Goal: Register for event/course

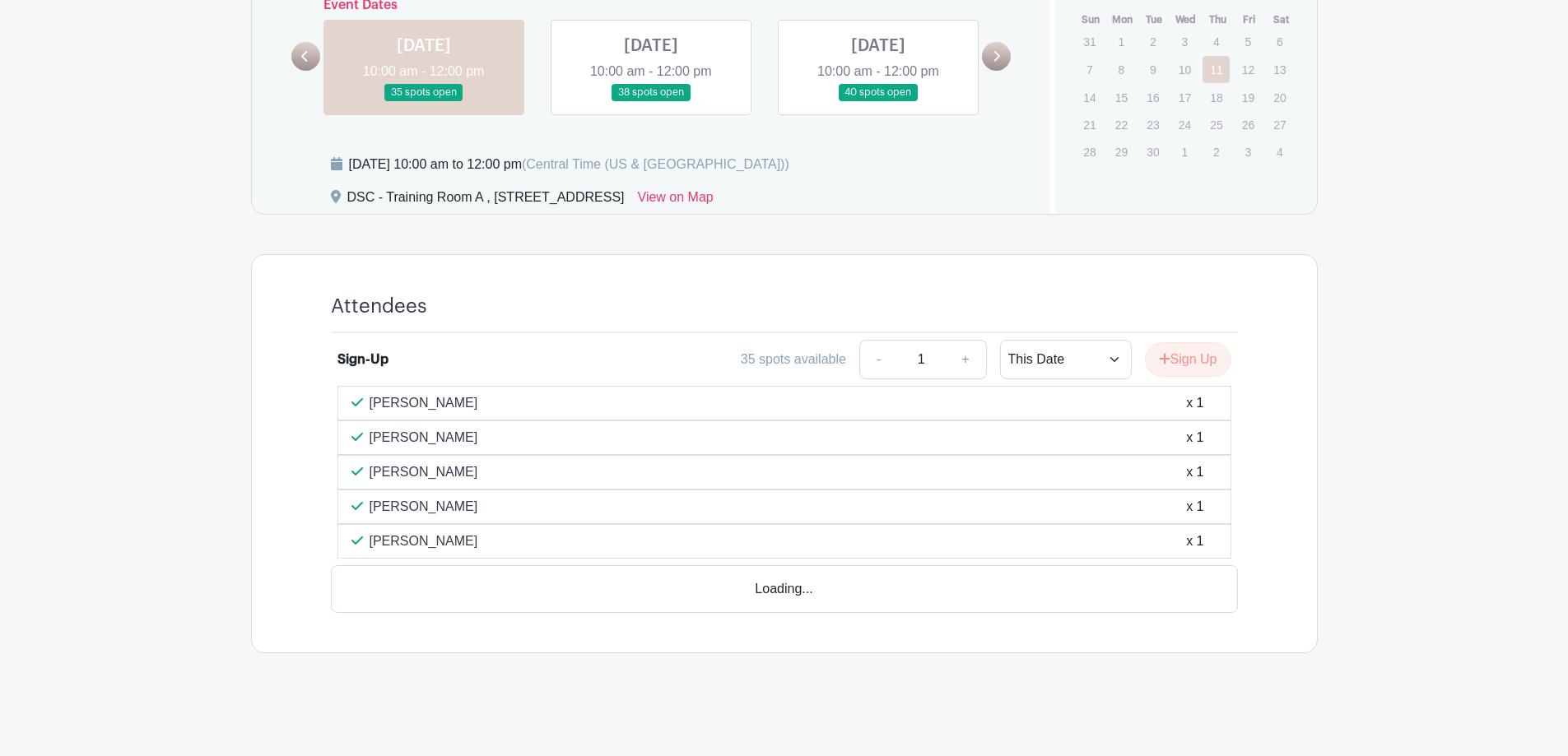
scroll to position [665, 0]
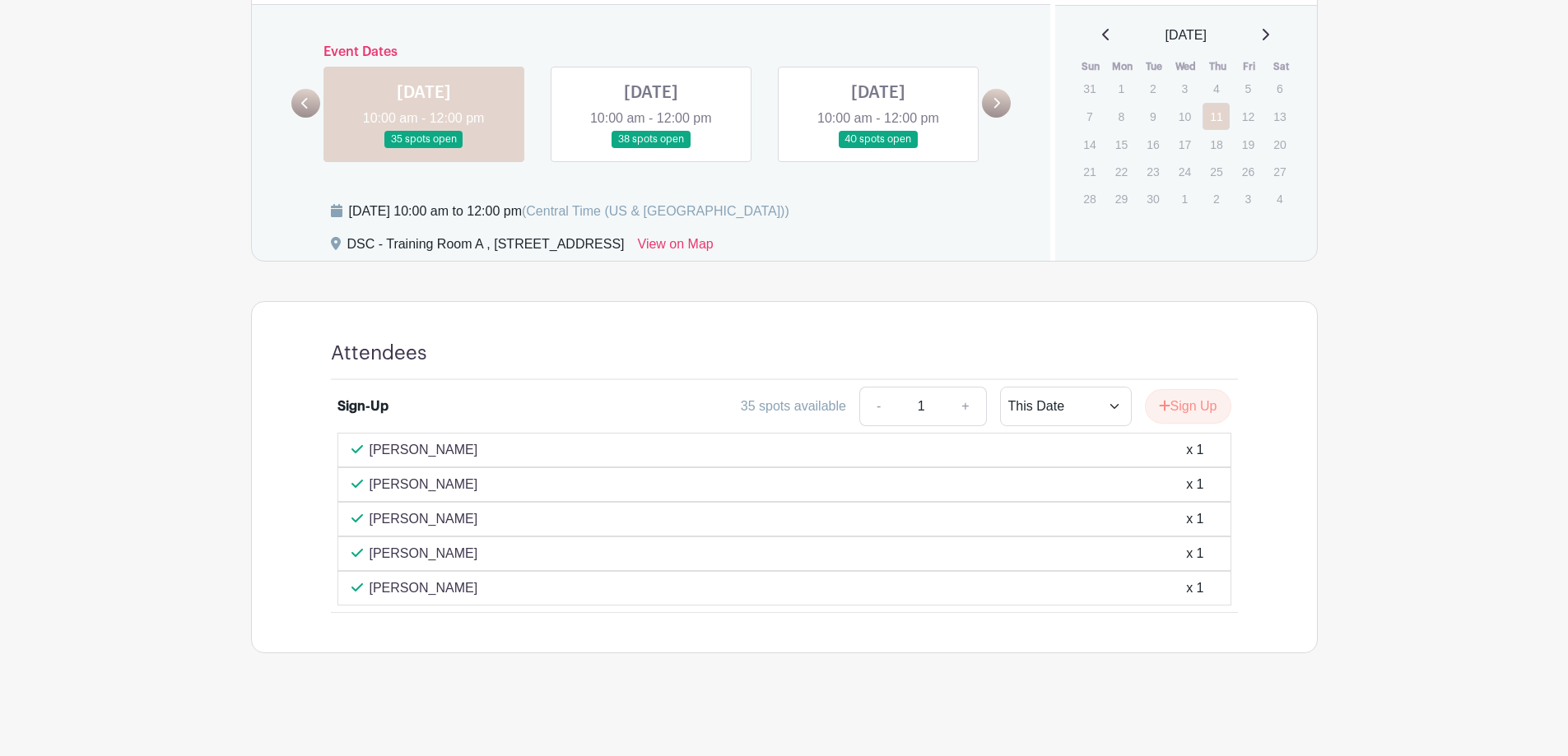
click at [650, 148] on link at bounding box center [650, 148] width 0 height 0
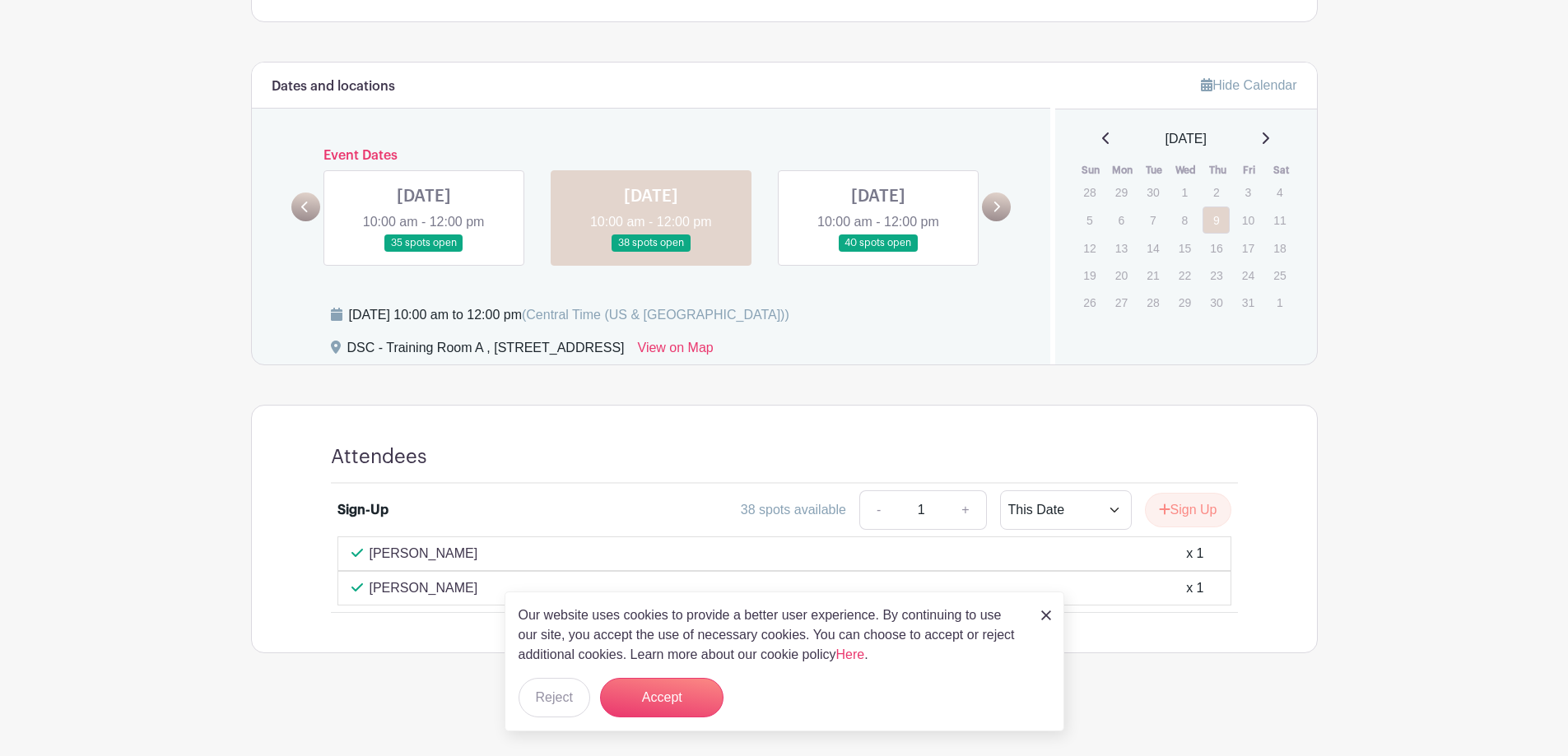
scroll to position [561, 0]
click at [878, 252] on link at bounding box center [878, 252] width 0 height 0
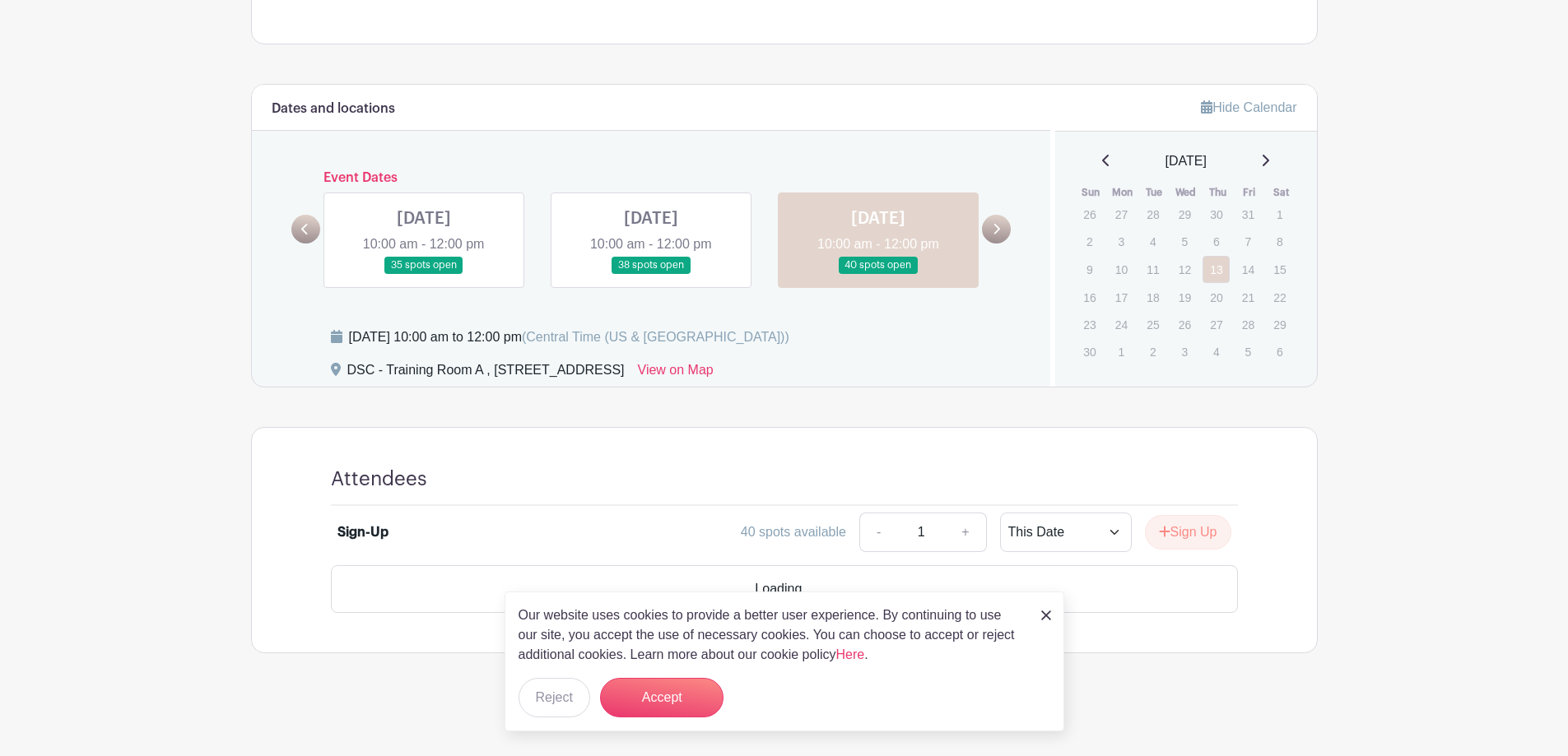
scroll to position [492, 0]
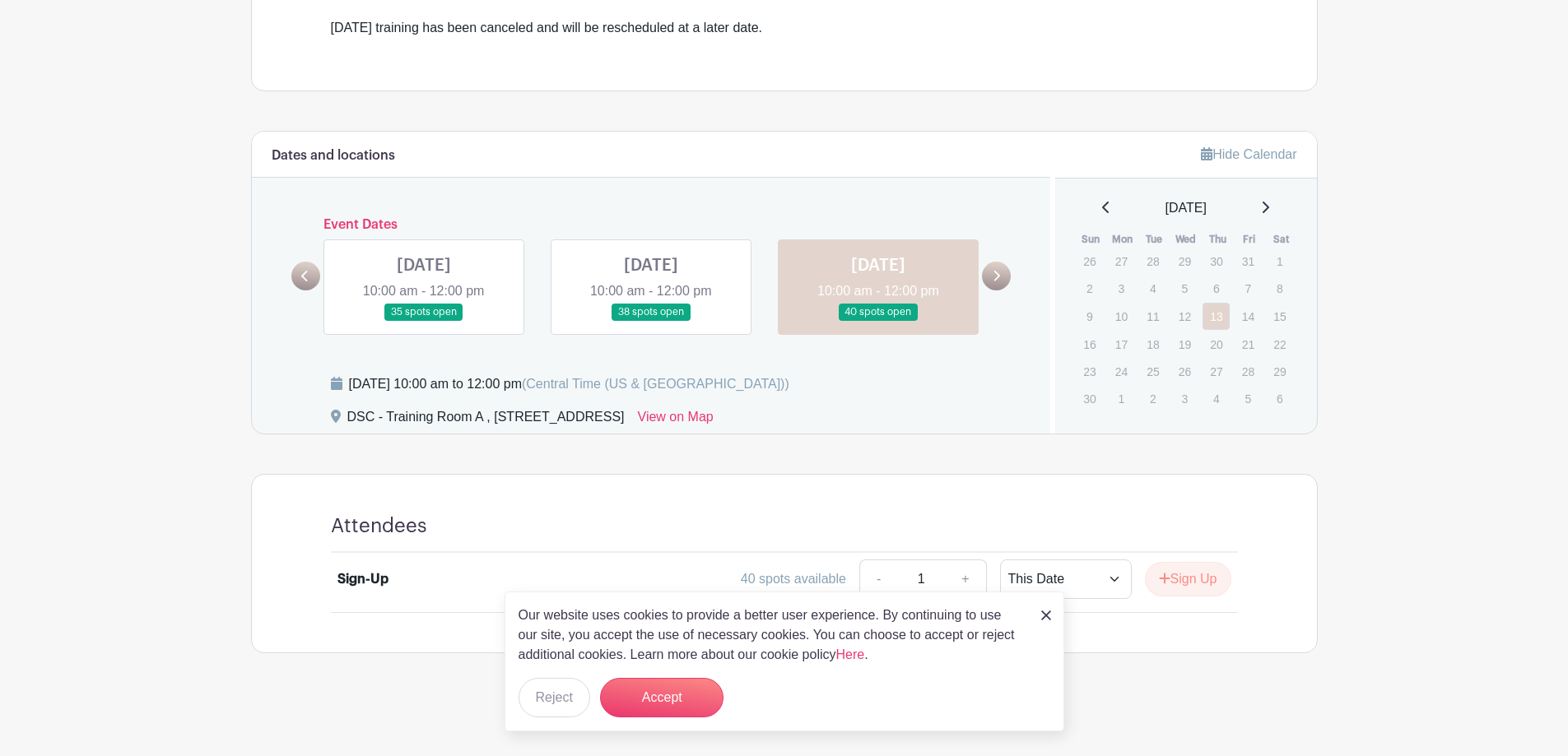
click at [650, 321] on link at bounding box center [650, 321] width 0 height 0
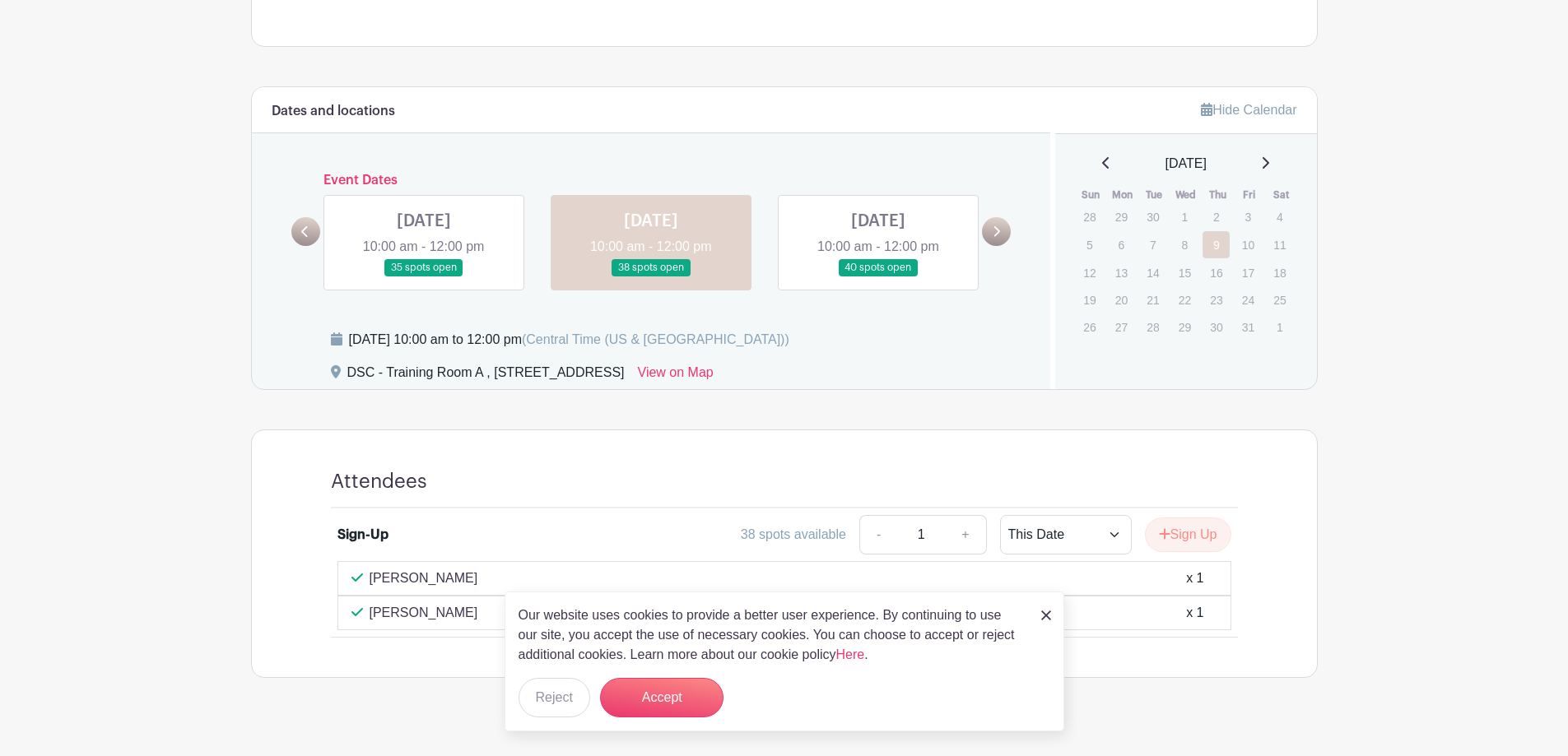
scroll to position [561, 0]
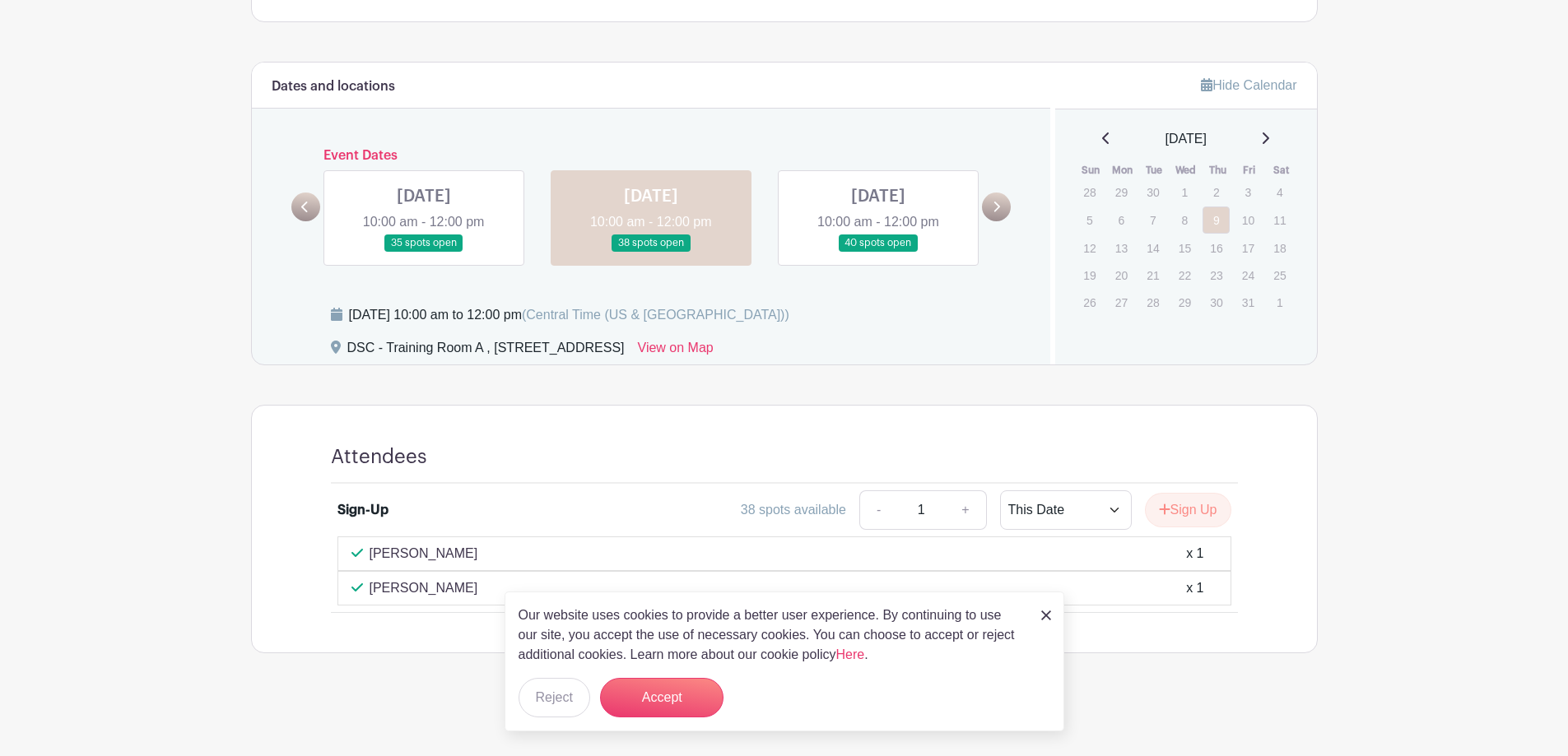
click at [424, 252] on link at bounding box center [424, 252] width 0 height 0
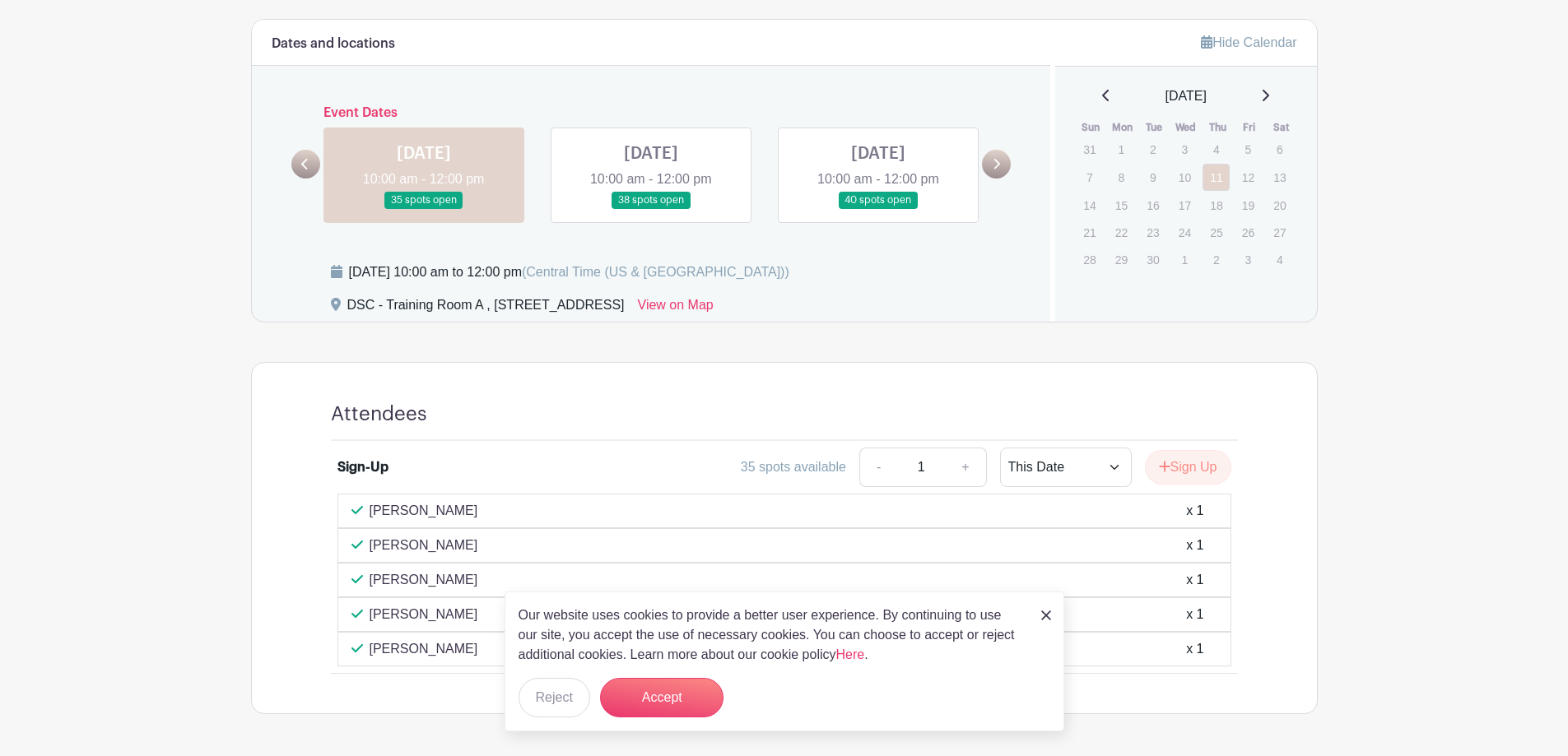
scroll to position [665, 0]
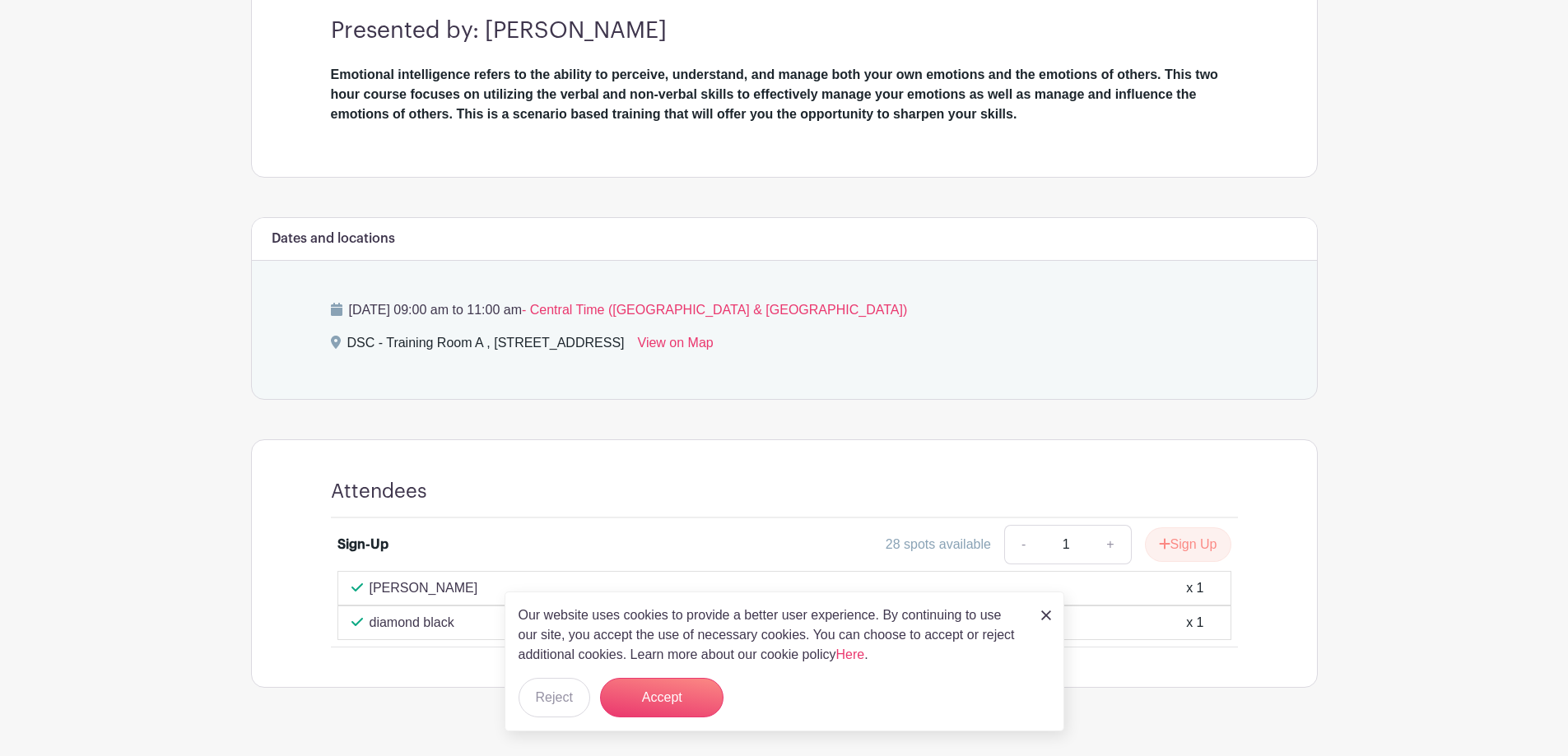
scroll to position [528, 0]
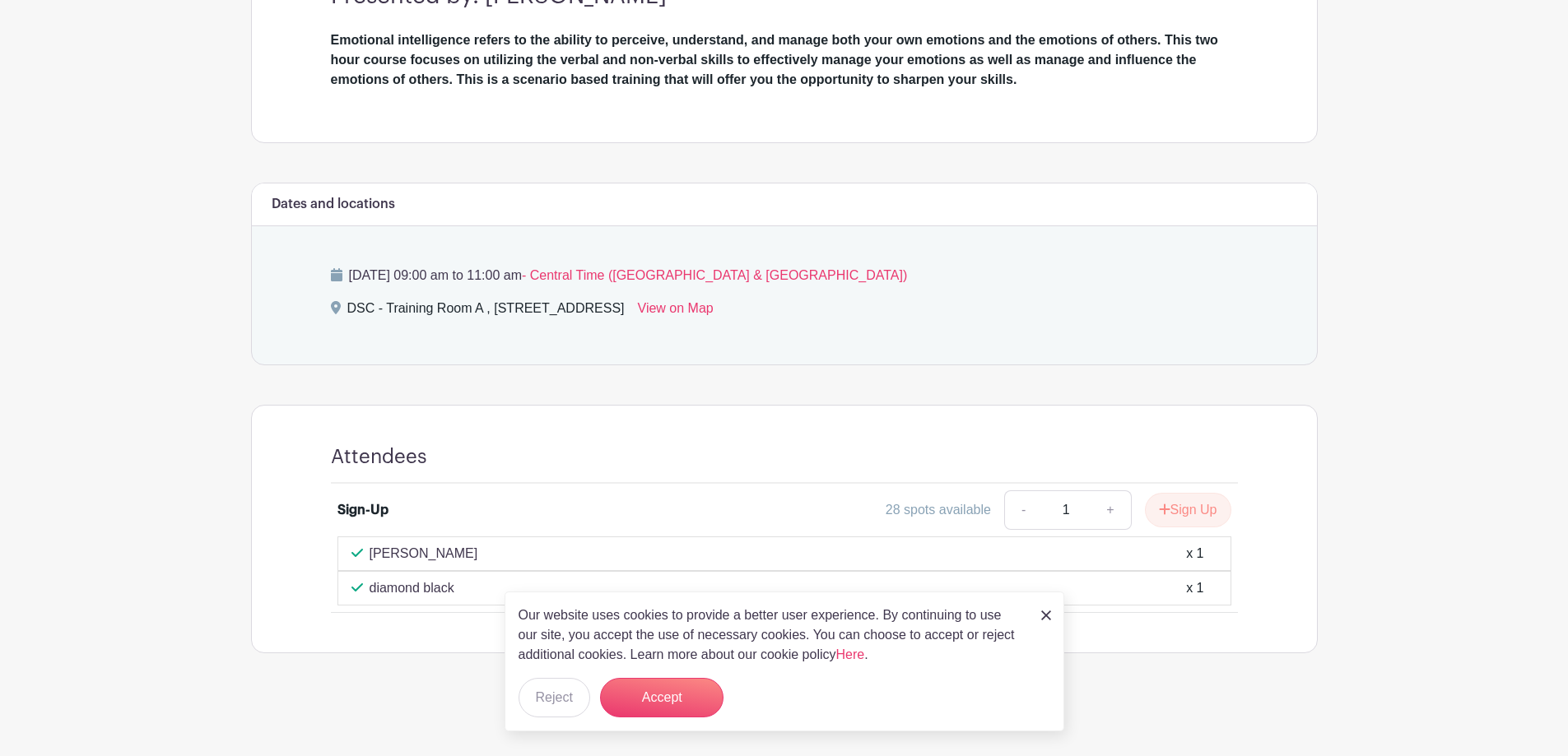
click at [1039, 614] on div "Our website uses cookies to provide a better user experience. By continuing to …" at bounding box center [784, 661] width 559 height 140
click at [1043, 613] on img at bounding box center [1045, 616] width 10 height 10
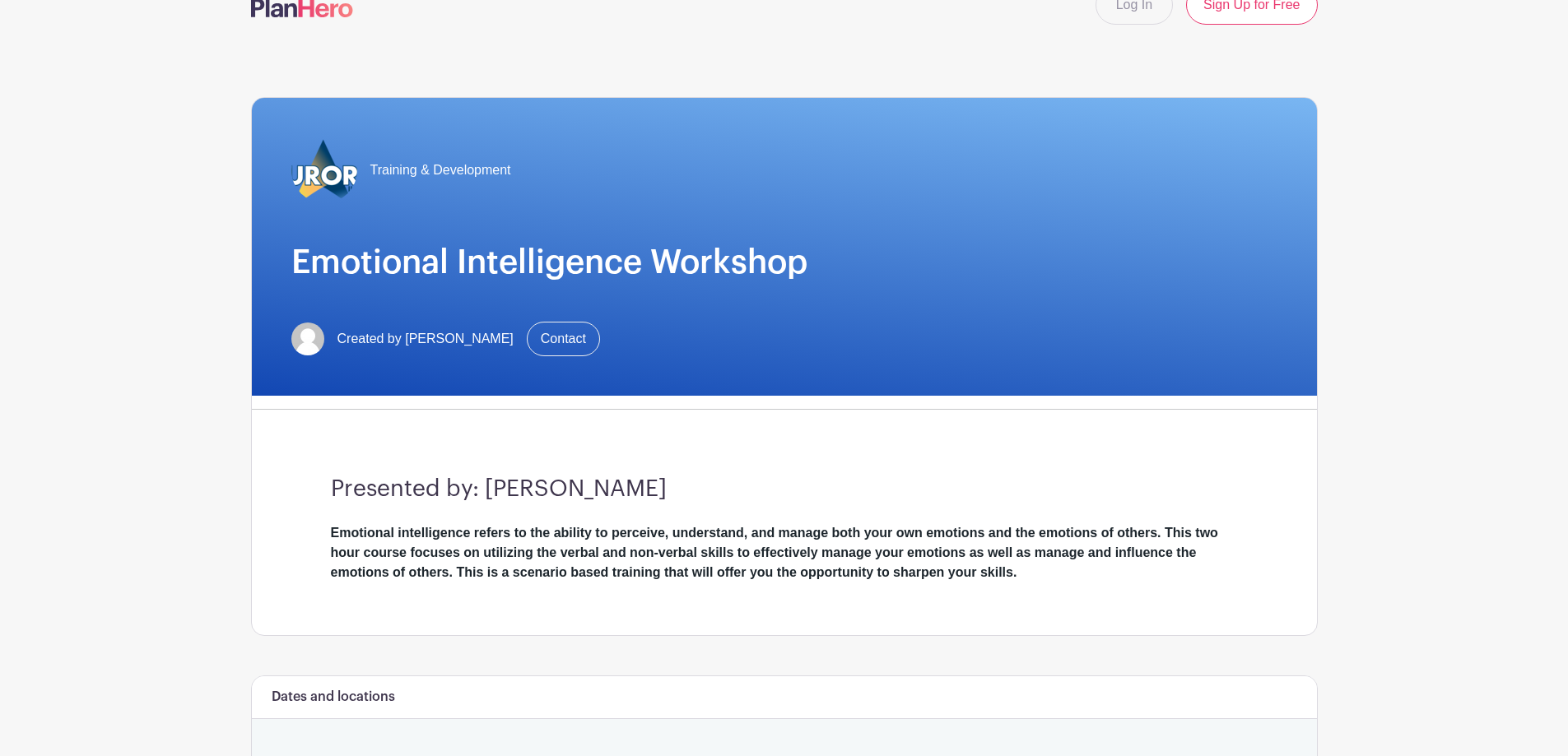
scroll to position [34, 0]
